Goal: Information Seeking & Learning: Learn about a topic

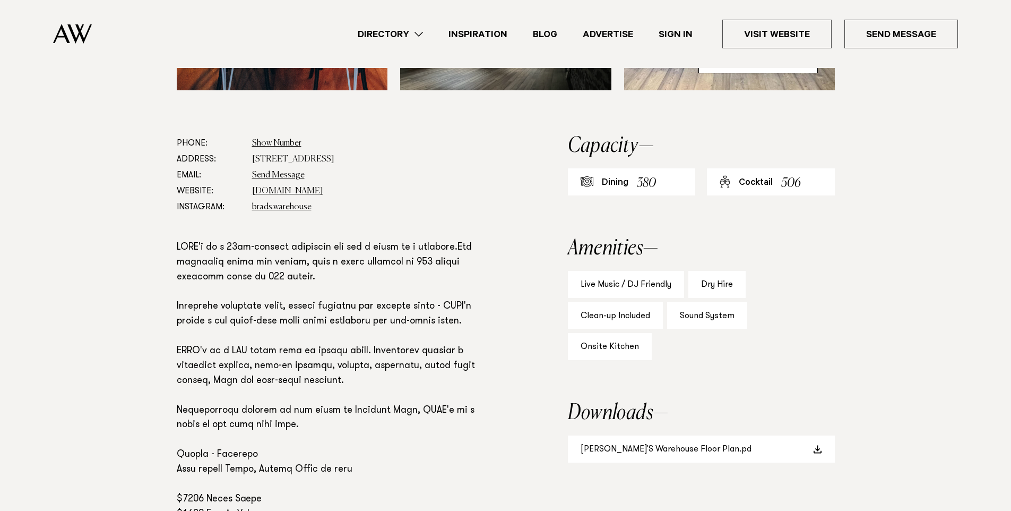
scroll to position [531, 0]
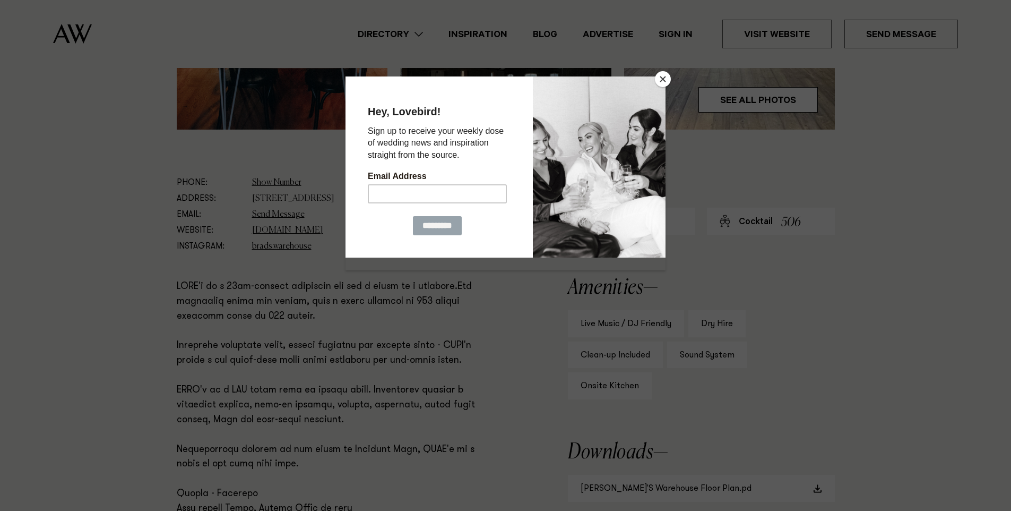
click at [663, 79] on button "Close" at bounding box center [663, 79] width 16 height 16
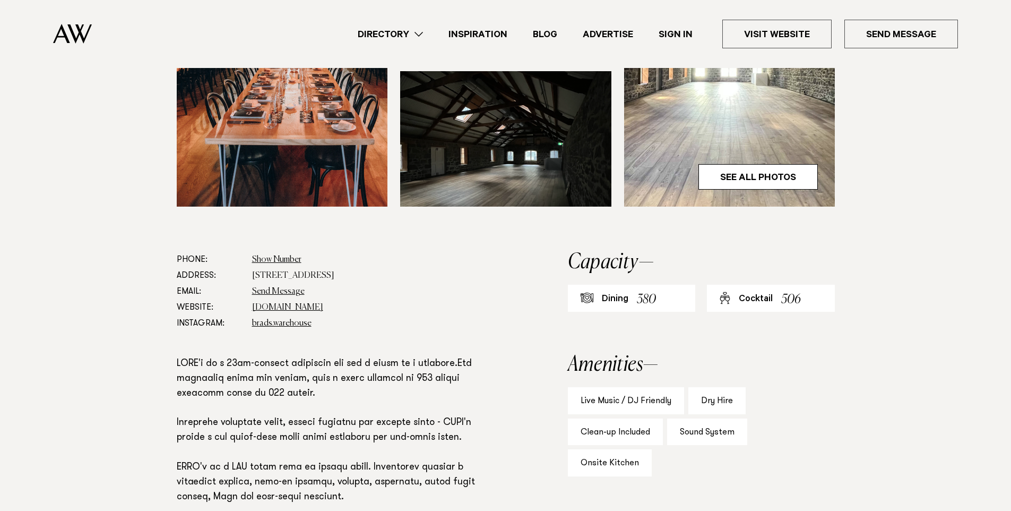
scroll to position [509, 0]
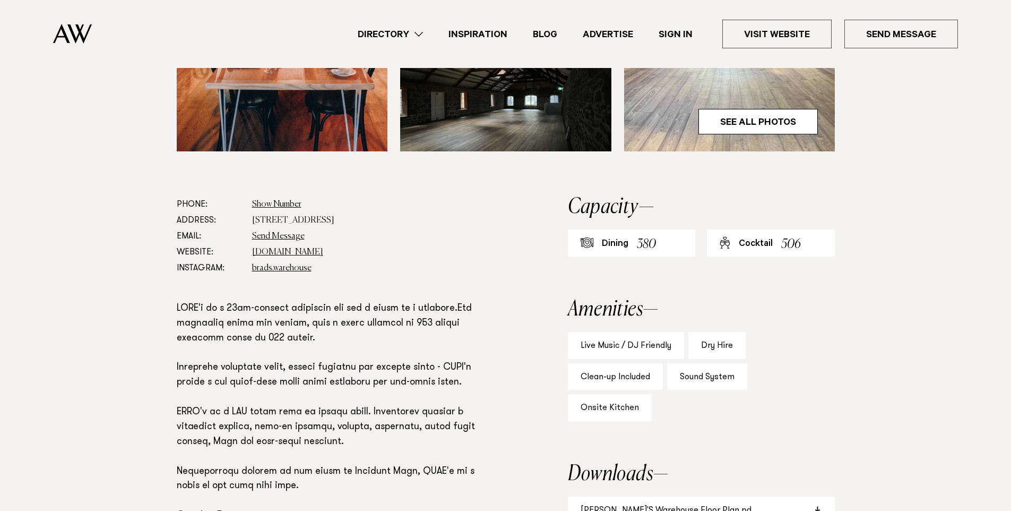
drag, startPoint x: 252, startPoint y: 181, endPoint x: 429, endPoint y: 176, distance: 177.3
click at [429, 212] on dd "9/11 Durham Lane, Auckland Central, Auckland 1010" at bounding box center [375, 220] width 247 height 16
copy dd "9/11 Durham Lane, Auckland Central, Auckland 1010"
